Goal: Book appointment/travel/reservation

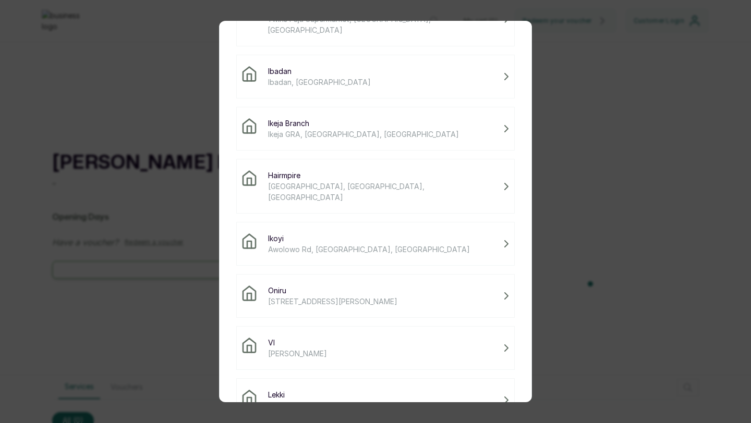
scroll to position [87, 0]
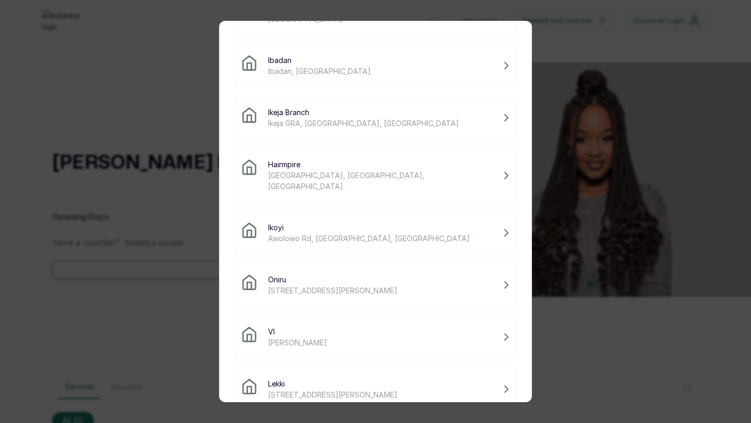
click at [303, 390] on span "[STREET_ADDRESS][PERSON_NAME]" at bounding box center [332, 395] width 129 height 11
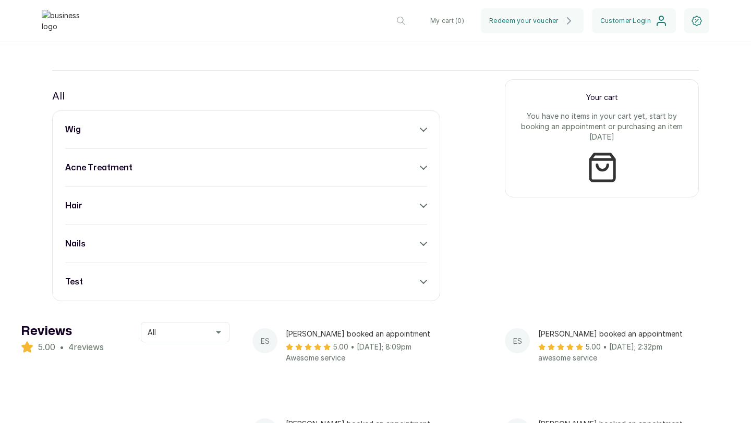
scroll to position [407, 0]
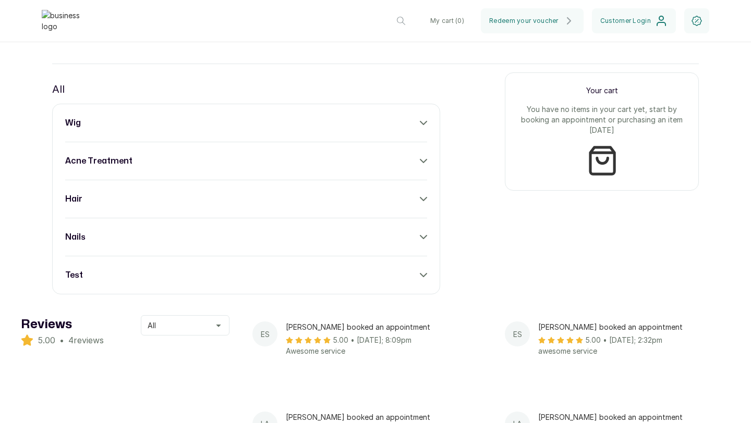
click at [424, 277] on icon at bounding box center [423, 275] width 6 height 3
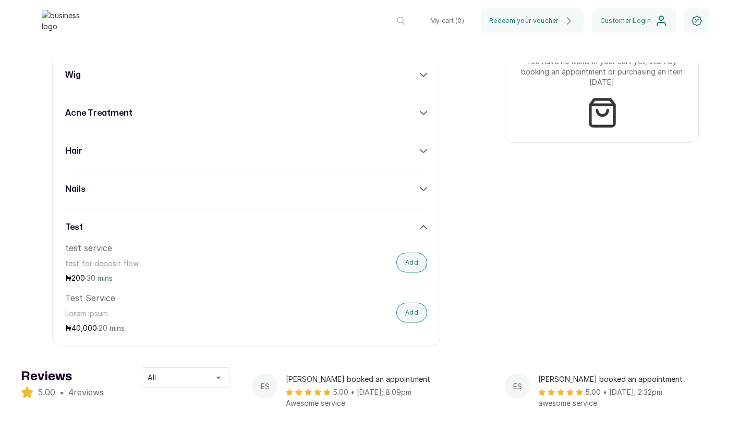
scroll to position [456, 0]
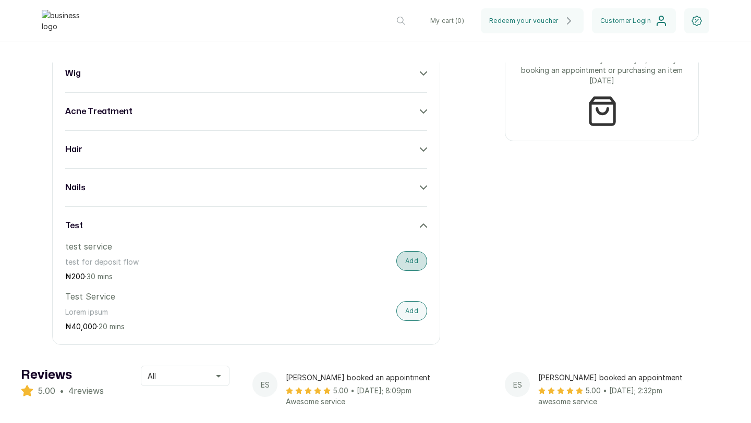
click at [411, 270] on button "Add" at bounding box center [411, 261] width 31 height 20
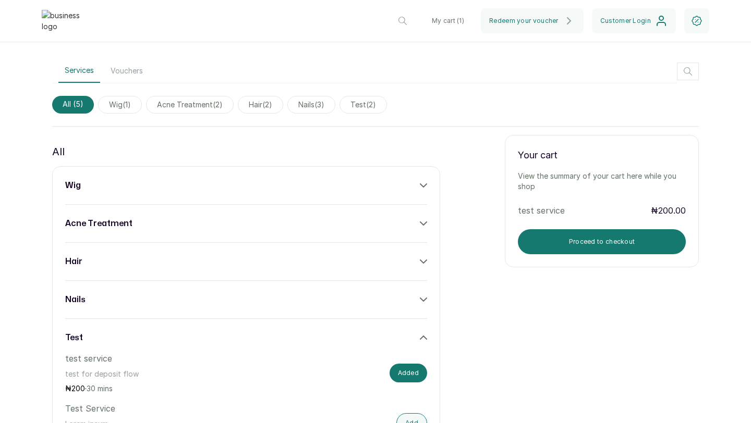
scroll to position [347, 0]
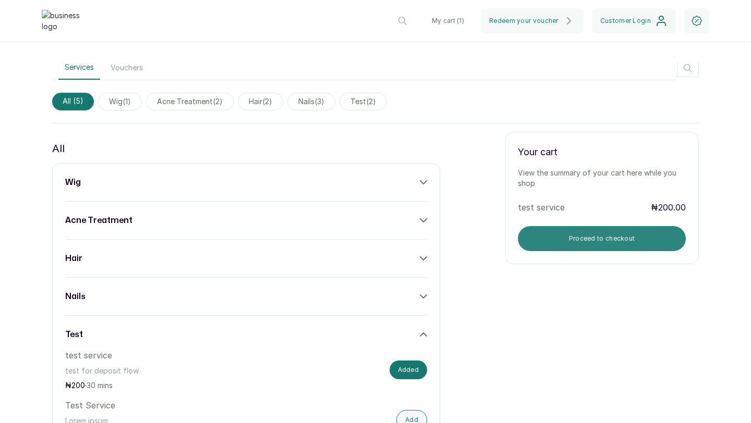
click at [586, 244] on button "Proceed to checkout" at bounding box center [602, 238] width 168 height 25
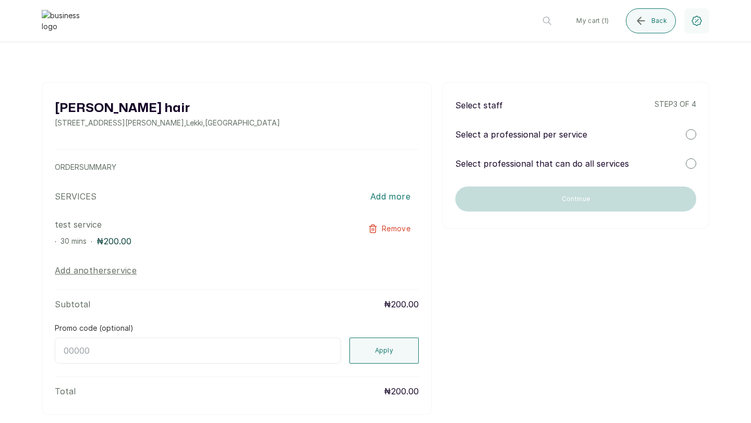
scroll to position [0, 0]
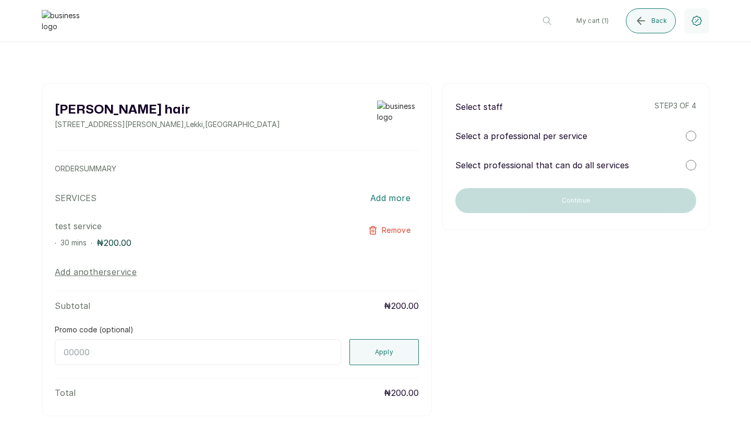
click at [691, 137] on div at bounding box center [691, 136] width 10 height 10
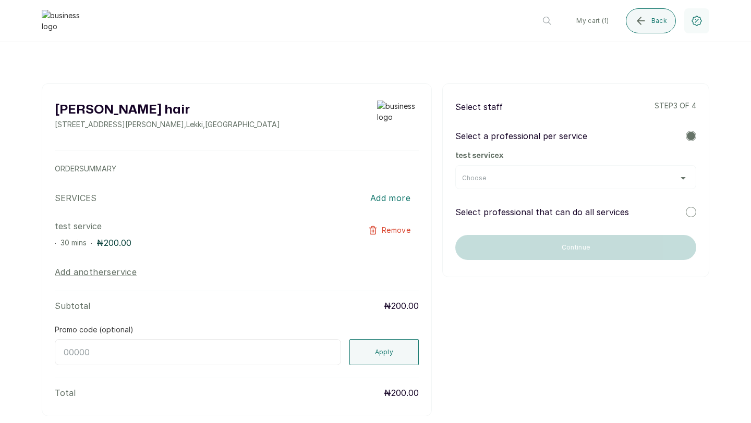
click at [620, 170] on div "Choose" at bounding box center [575, 177] width 241 height 24
click at [682, 177] on div "Choose" at bounding box center [575, 178] width 227 height 8
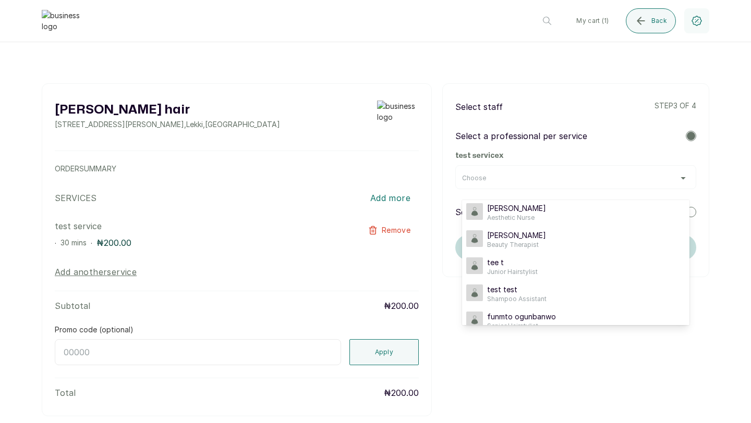
scroll to position [4, 0]
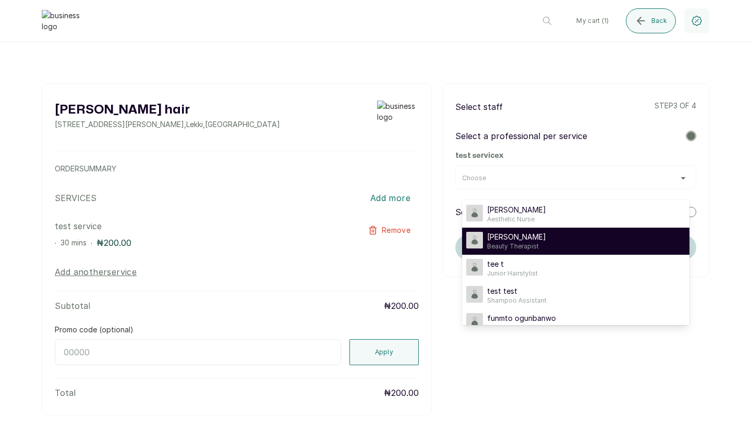
click at [520, 240] on span "[PERSON_NAME]" at bounding box center [516, 237] width 59 height 10
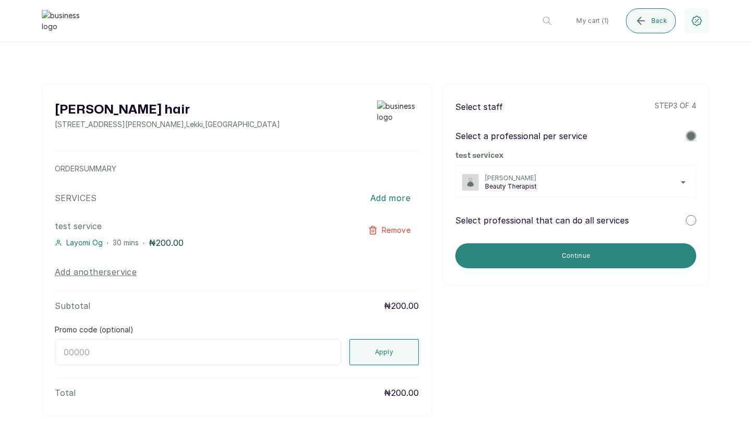
click at [635, 250] on button "Continue" at bounding box center [575, 256] width 241 height 25
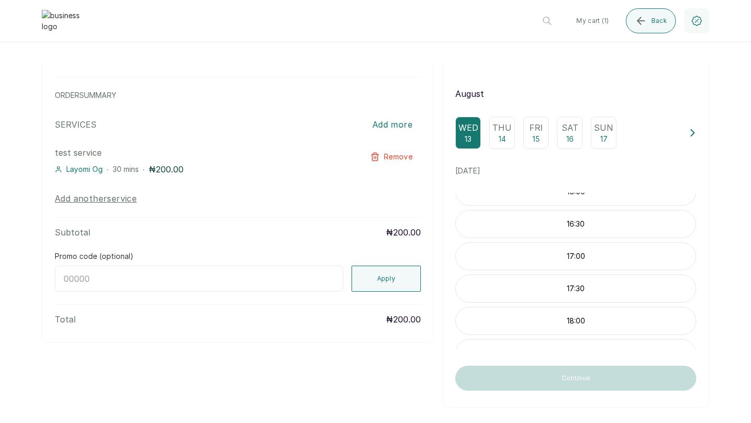
scroll to position [57, 0]
click at [556, 251] on p "17:00" at bounding box center [576, 247] width 240 height 10
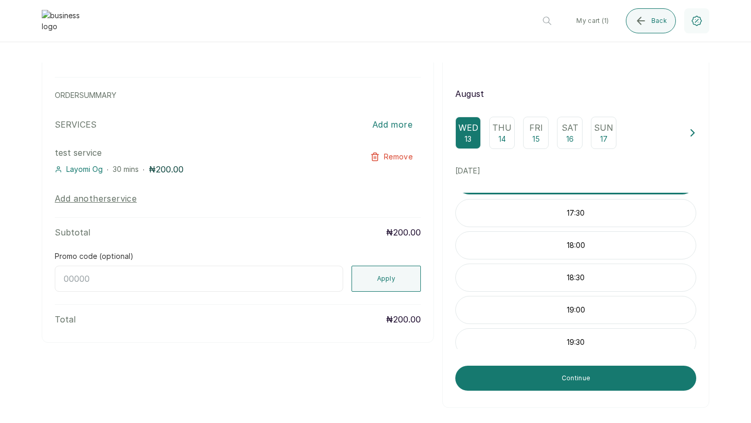
scroll to position [130, 0]
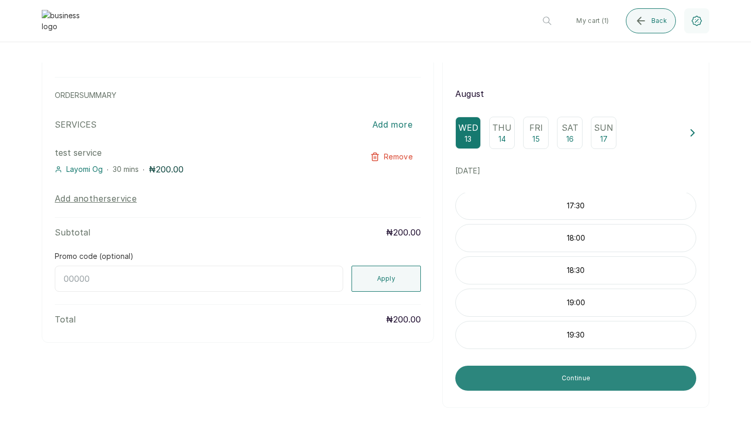
click at [552, 374] on button "Continue" at bounding box center [575, 378] width 241 height 25
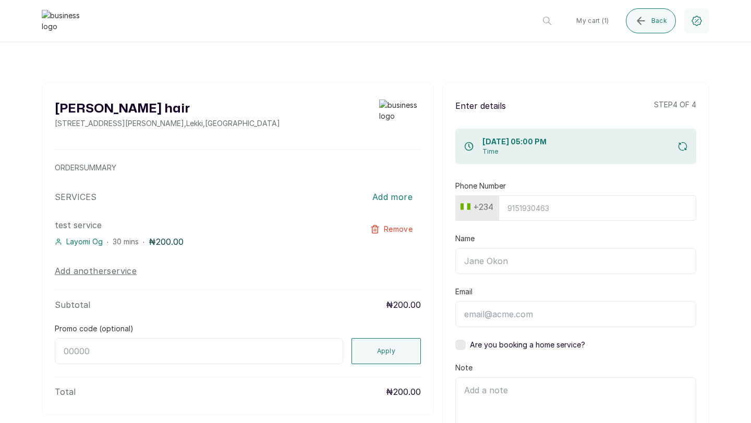
scroll to position [0, 0]
click at [509, 212] on input "Phone Number" at bounding box center [597, 210] width 198 height 26
type input "8134910224"
type input "[PERSON_NAME]"
type input "[PERSON_NAME][EMAIL_ADDRESS][DOMAIN_NAME]"
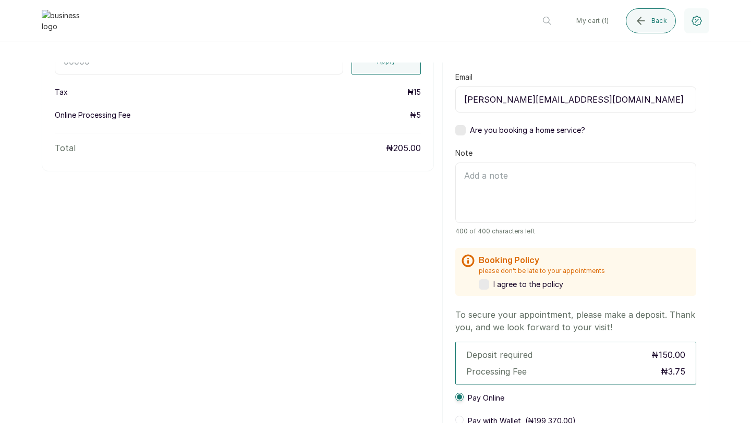
scroll to position [294, 0]
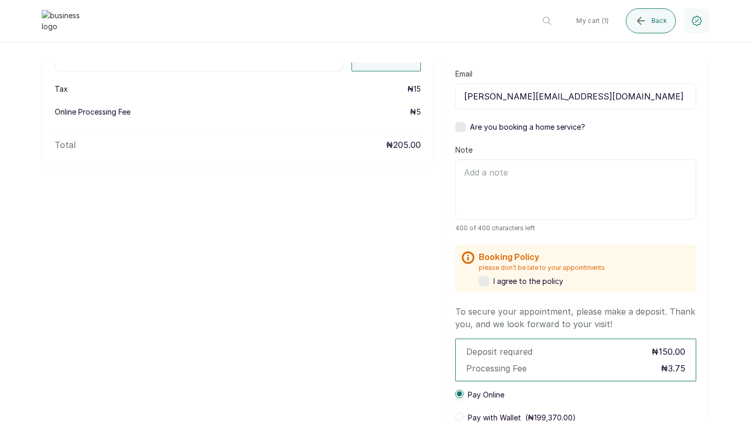
type input "8134910224"
click at [477, 174] on textarea "Note" at bounding box center [575, 190] width 241 height 60
click at [478, 175] on textarea "Note" at bounding box center [575, 190] width 241 height 60
click at [484, 282] on label at bounding box center [484, 281] width 10 height 10
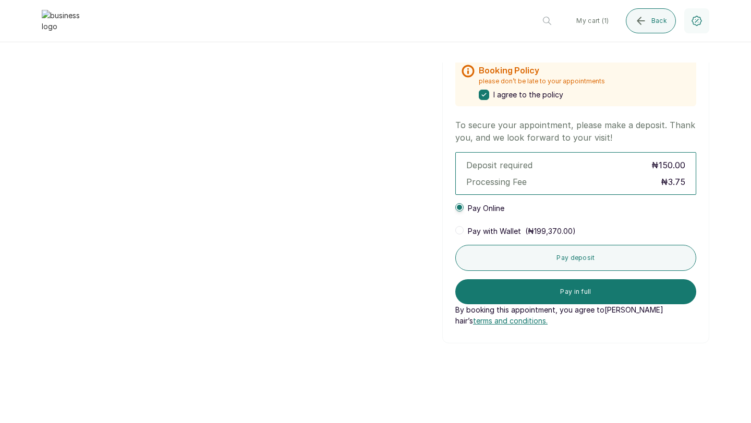
scroll to position [489, 0]
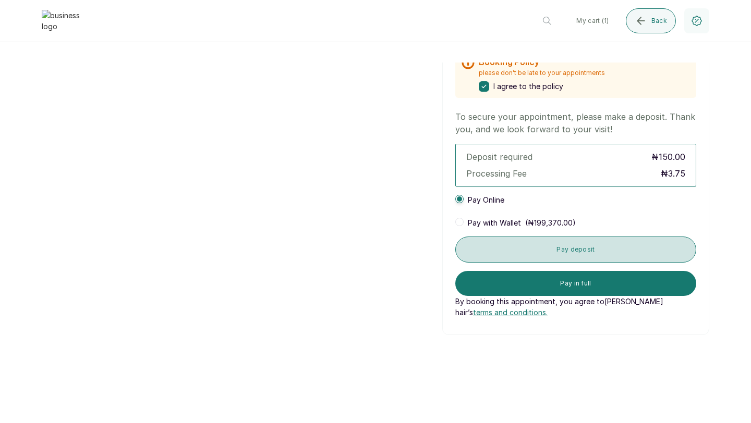
click at [563, 248] on button "Pay deposit" at bounding box center [575, 250] width 241 height 26
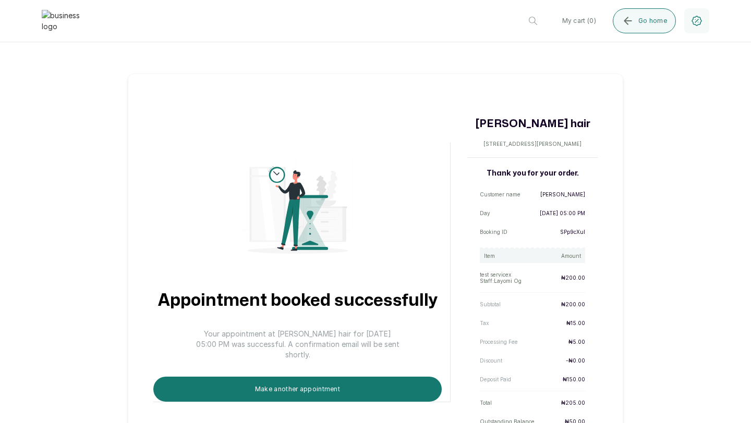
scroll to position [59, 0]
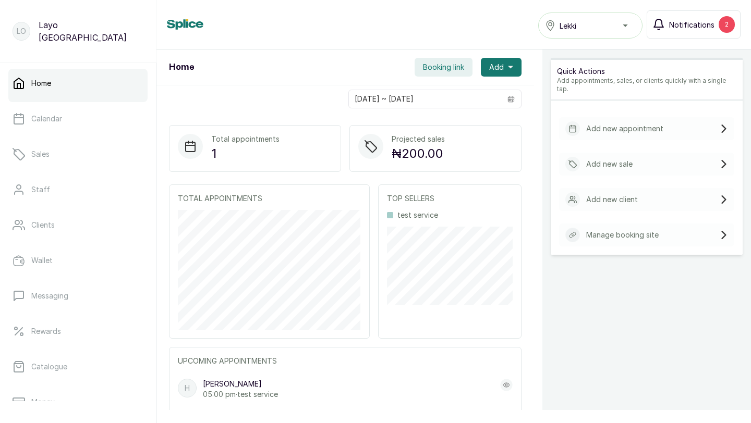
click at [700, 31] on button "Notifications 2" at bounding box center [694, 24] width 94 height 28
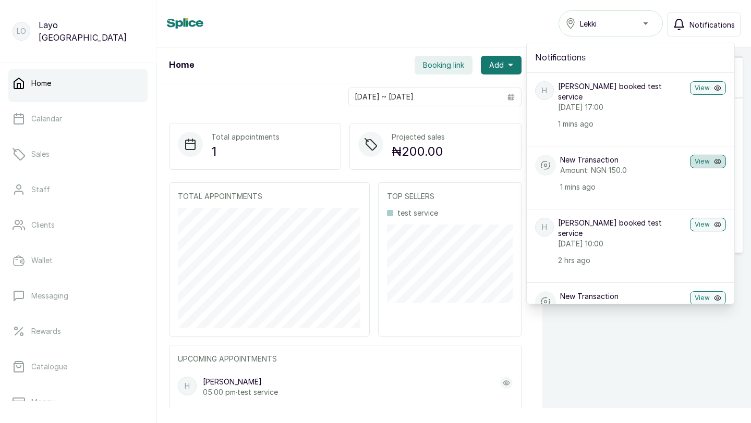
click at [709, 155] on button "View" at bounding box center [708, 162] width 36 height 14
